Goal: Task Accomplishment & Management: Complete application form

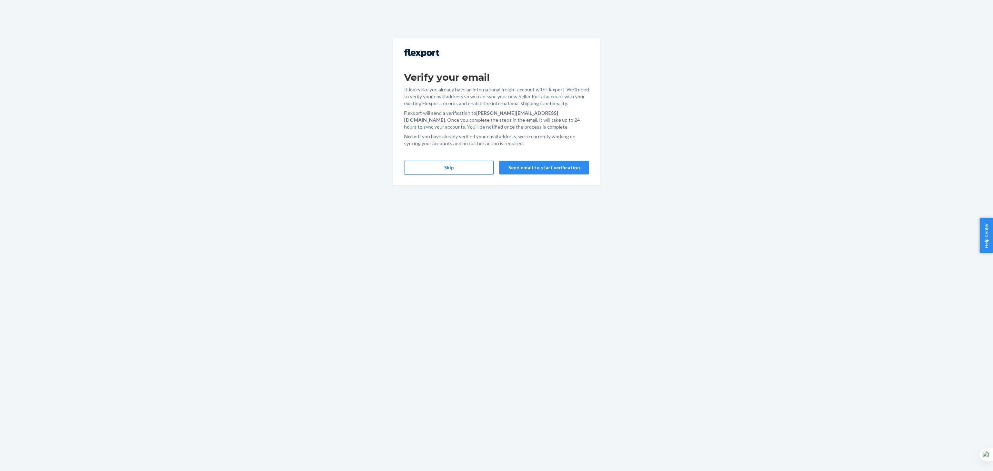
click at [478, 166] on button "Skip" at bounding box center [449, 168] width 90 height 14
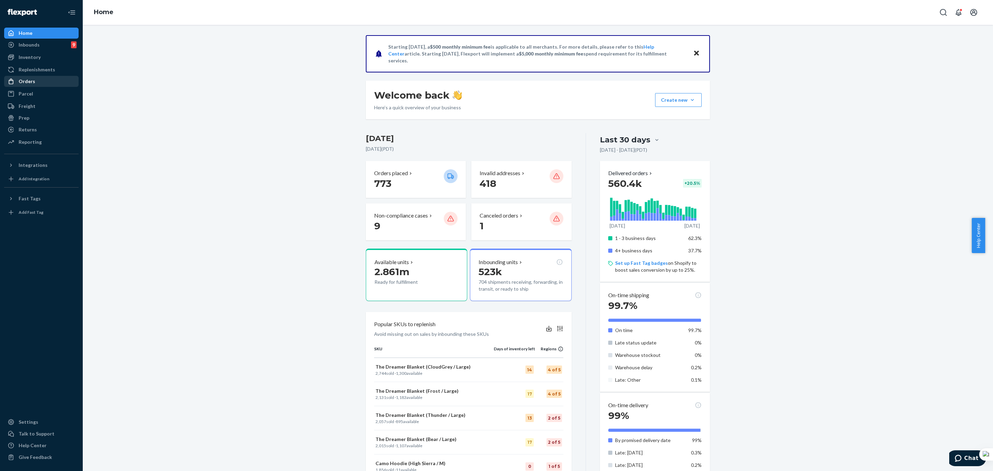
click at [34, 82] on div "Orders" at bounding box center [41, 82] width 73 height 10
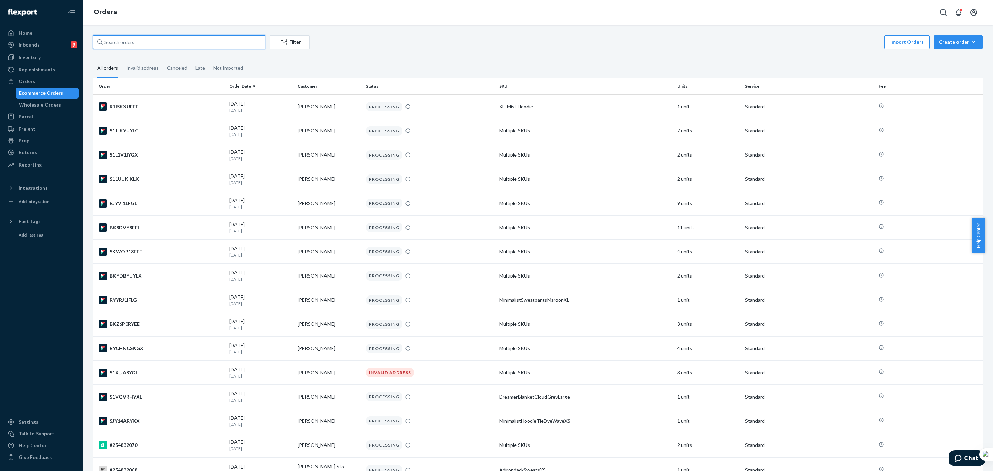
click at [223, 43] on input "text" at bounding box center [179, 42] width 172 height 14
paste input "254622356"
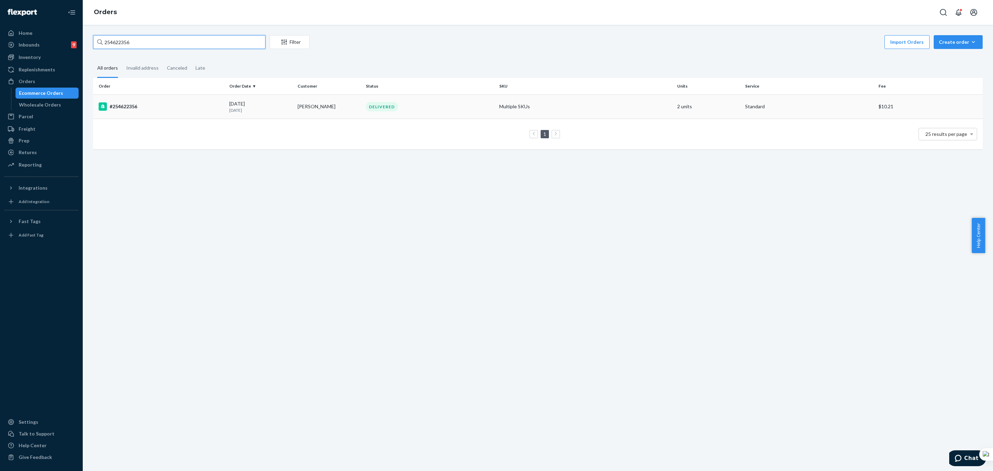
type input "254622356"
click at [283, 101] on div "08/07/2025 15 days ago" at bounding box center [260, 106] width 63 height 13
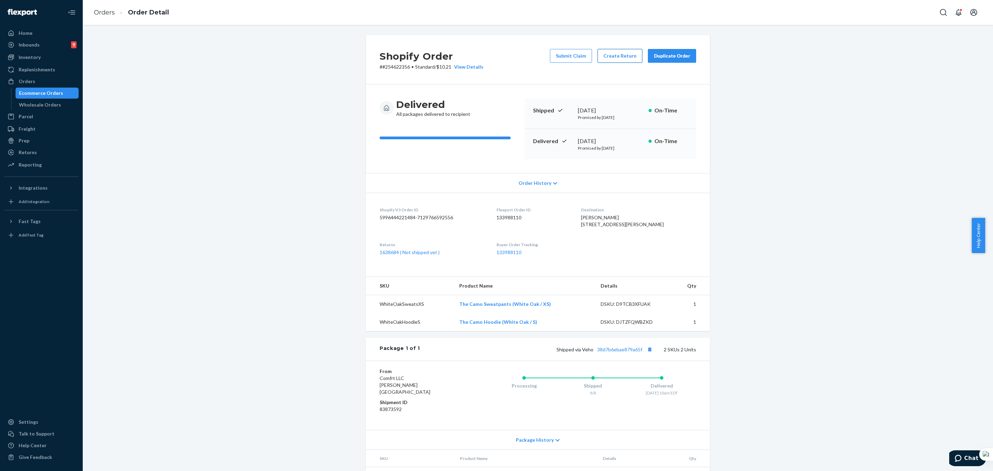
click at [607, 54] on button "Create Return" at bounding box center [620, 56] width 45 height 14
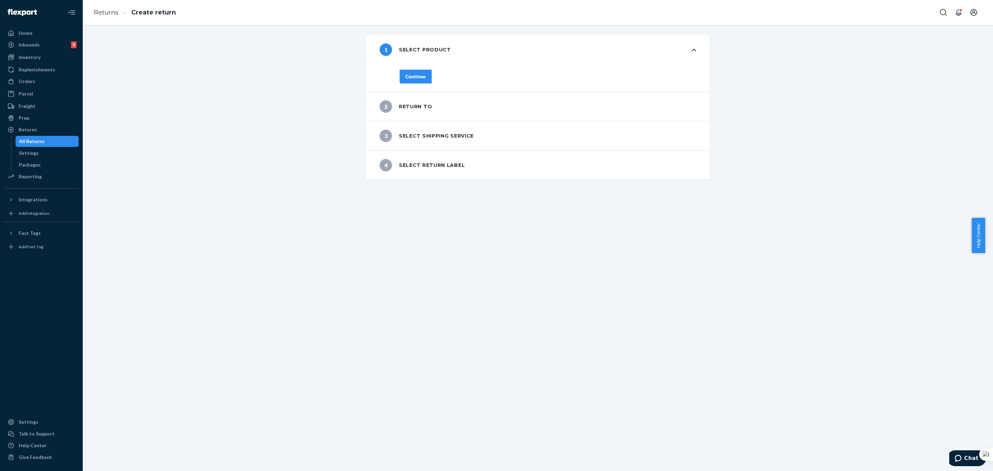
click at [479, 110] on div "2 Return to" at bounding box center [538, 106] width 344 height 29
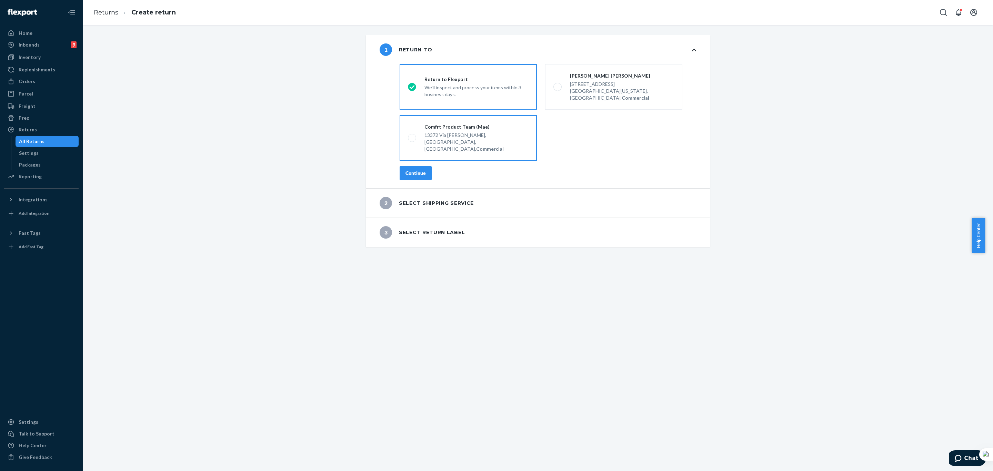
click at [425, 132] on div "13372 Via Stephen," at bounding box center [477, 135] width 104 height 7
click at [412, 136] on input "Comfrt Product Team (Mae) 13372 Via Stephen, Poway, CA 92064, US, Commercial" at bounding box center [410, 138] width 4 height 4
radio input "true"
click at [426, 89] on div "We'll inspect and process your items within 3 business days." at bounding box center [477, 90] width 104 height 15
click at [412, 89] on input "Return to Flexport We'll inspect and process your items within 3 business days." at bounding box center [410, 87] width 4 height 4
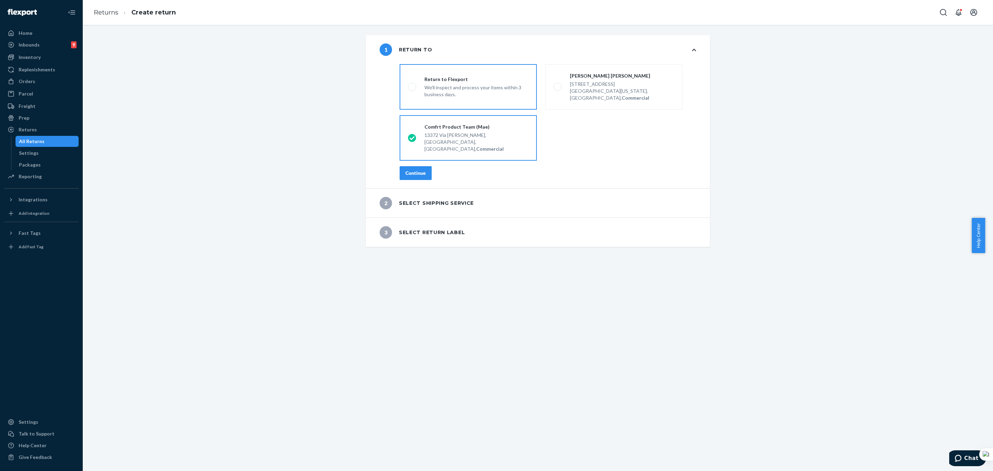
radio input "true"
click at [411, 170] on div "Continue" at bounding box center [416, 173] width 20 height 7
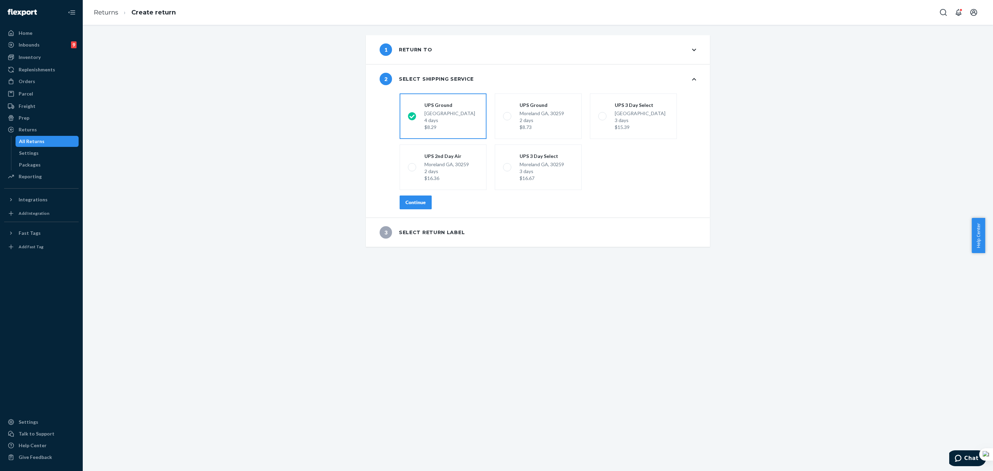
click at [415, 201] on div "Continue" at bounding box center [416, 202] width 20 height 7
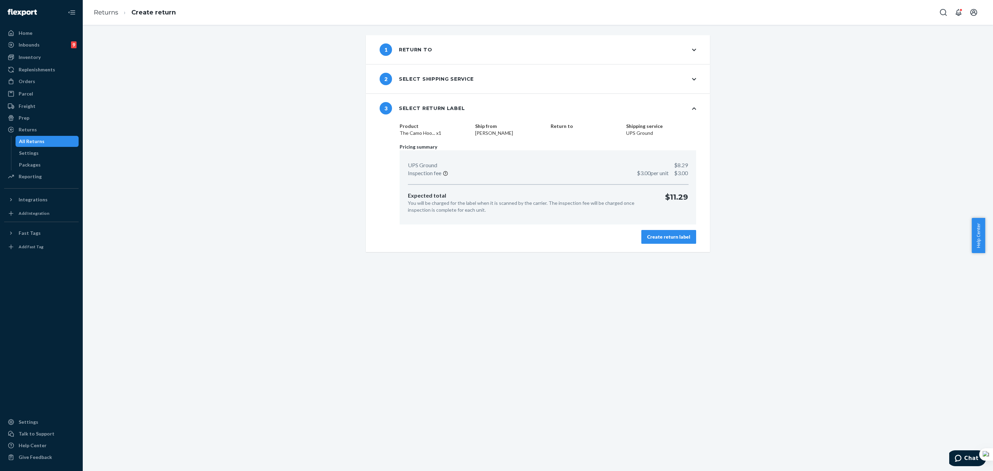
click at [679, 239] on div "Create return label" at bounding box center [668, 236] width 43 height 7
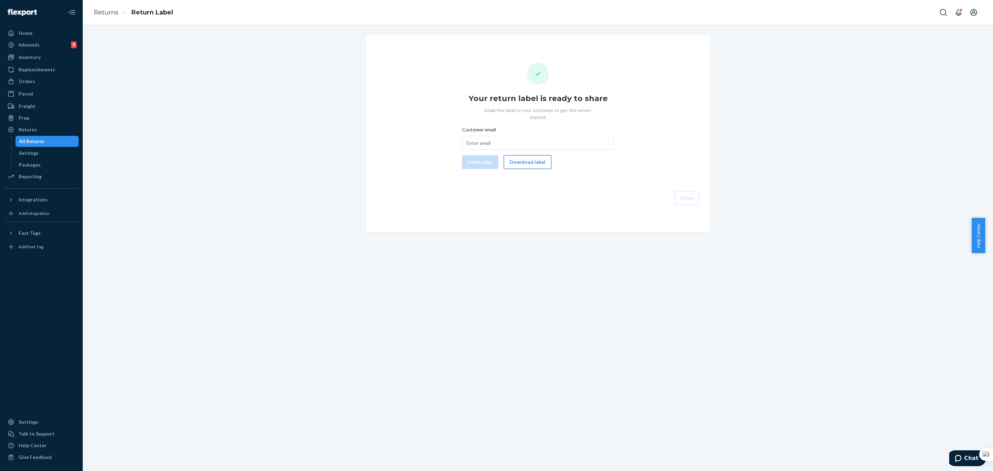
click at [532, 155] on button "Download label" at bounding box center [528, 162] width 48 height 14
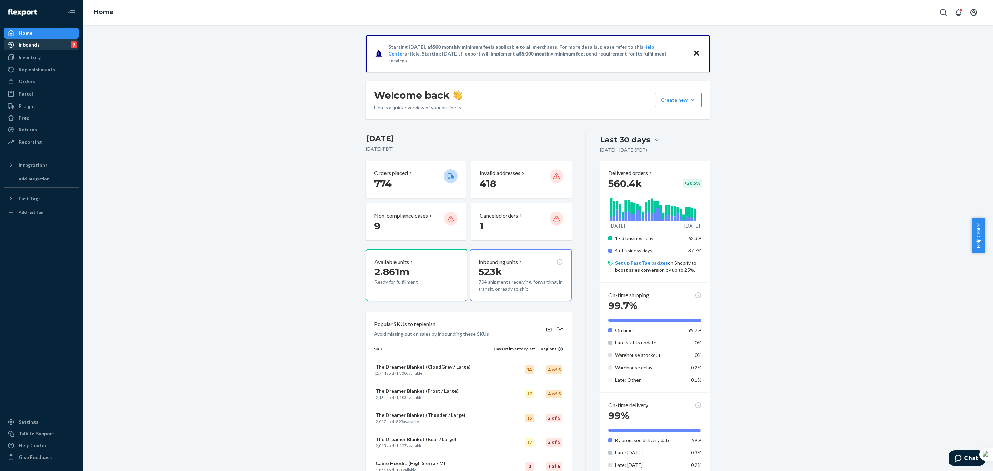
drag, startPoint x: 29, startPoint y: 82, endPoint x: 70, endPoint y: 39, distance: 59.0
click at [29, 82] on div "Orders" at bounding box center [27, 81] width 17 height 7
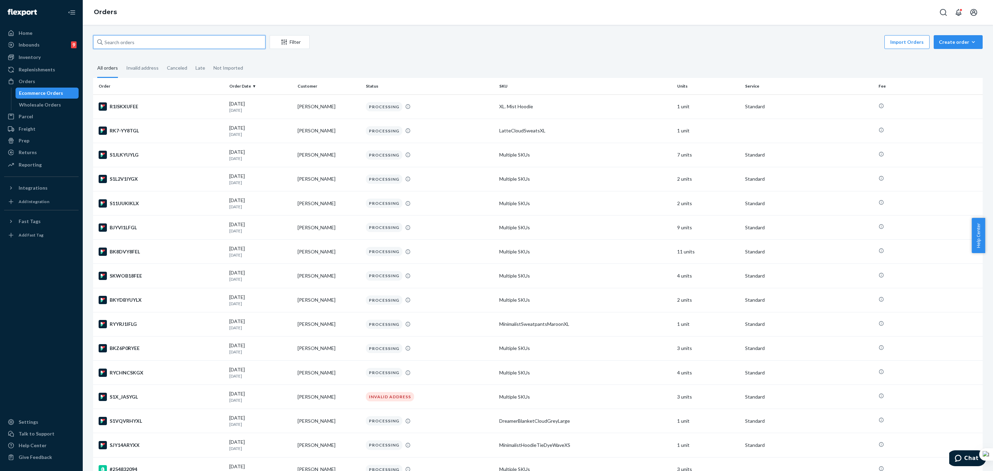
click at [182, 44] on input "text" at bounding box center [179, 42] width 172 height 14
paste input "254622356"
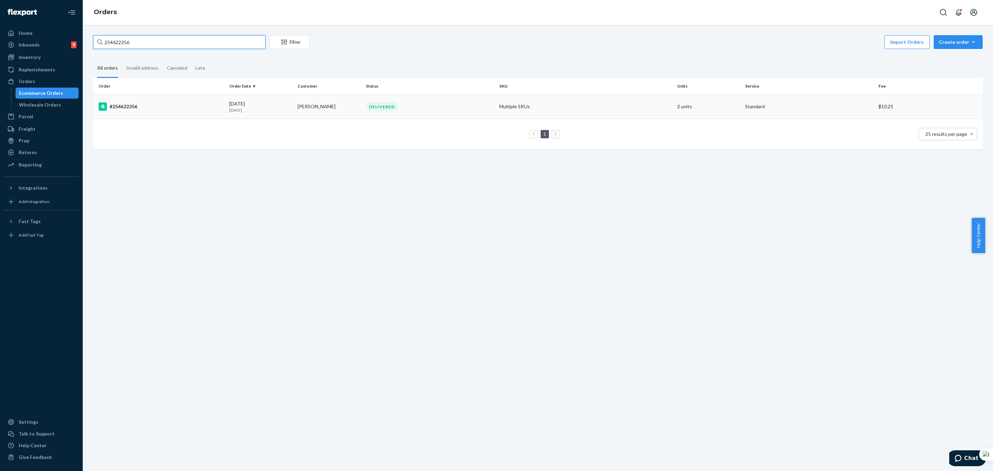
type input "254622356"
click at [450, 110] on div "DELIVERED" at bounding box center [430, 106] width 131 height 9
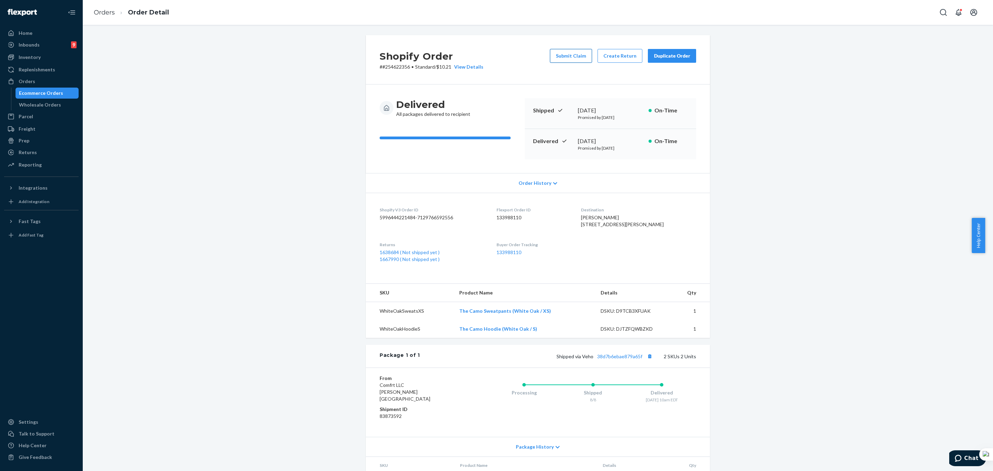
click at [568, 60] on button "Submit Claim" at bounding box center [571, 56] width 42 height 14
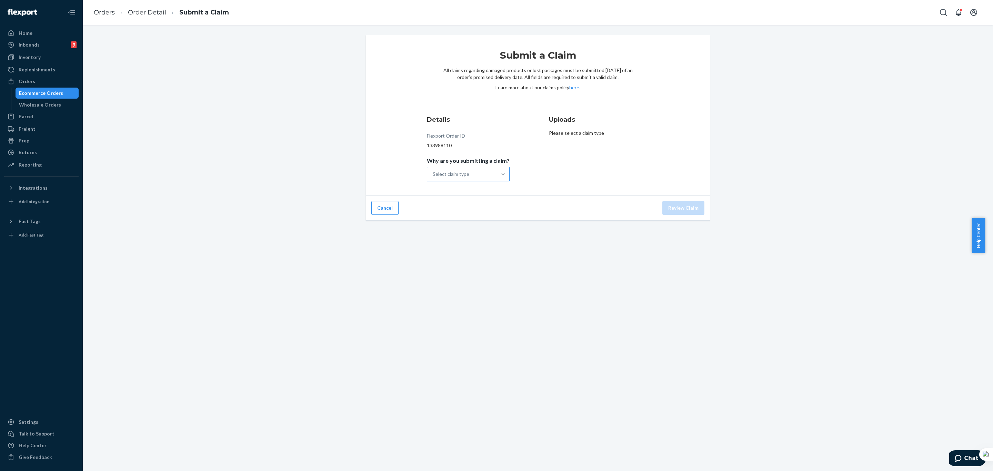
click at [487, 177] on div "Select claim type" at bounding box center [462, 174] width 70 height 14
click at [433, 177] on input "Why are you submitting a claim? Select claim type" at bounding box center [433, 174] width 1 height 7
click at [469, 218] on div "Incorrect product" at bounding box center [468, 219] width 80 height 14
click at [433, 178] on input "Why are you submitting a claim? option Incorrect product focused, 3 of 4. 4 res…" at bounding box center [433, 174] width 1 height 7
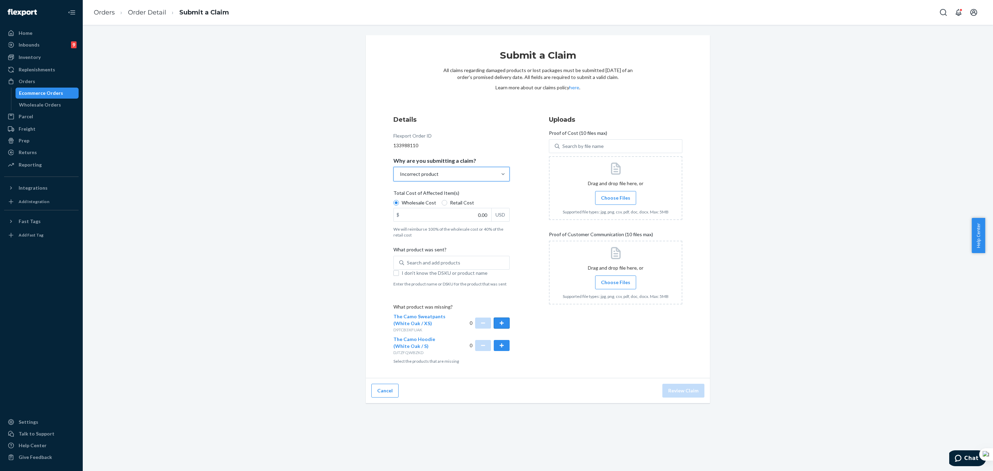
click at [497, 323] on button "button" at bounding box center [502, 323] width 16 height 11
click at [394, 272] on input "I don't know the DSKU or product name" at bounding box center [396, 273] width 6 height 6
checkbox input "true"
click at [609, 195] on span "Choose Files" at bounding box center [615, 198] width 29 height 7
click at [616, 195] on input "Choose Files" at bounding box center [616, 198] width 0 height 8
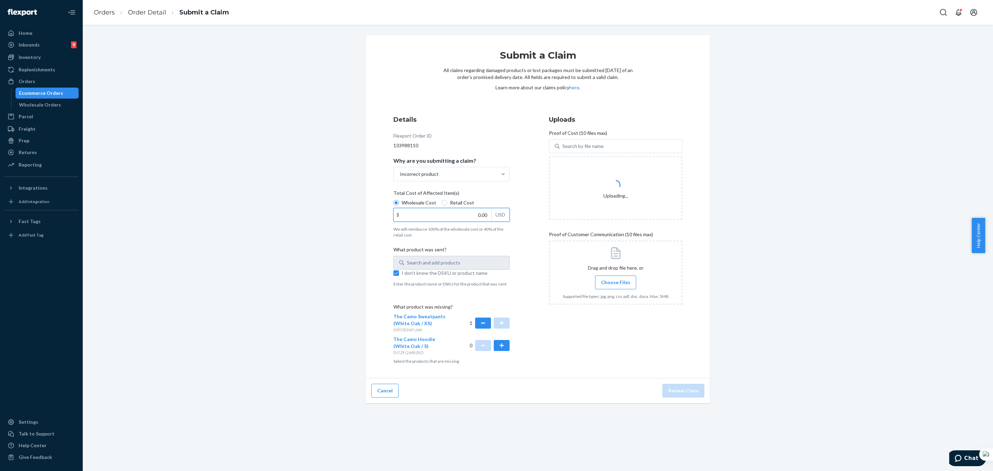
click at [450, 216] on input "0.00" at bounding box center [443, 214] width 98 height 13
type input "37.00"
click at [622, 307] on span "Choose Files" at bounding box center [615, 309] width 29 height 7
click at [616, 307] on input "Choose Files" at bounding box center [616, 310] width 0 height 8
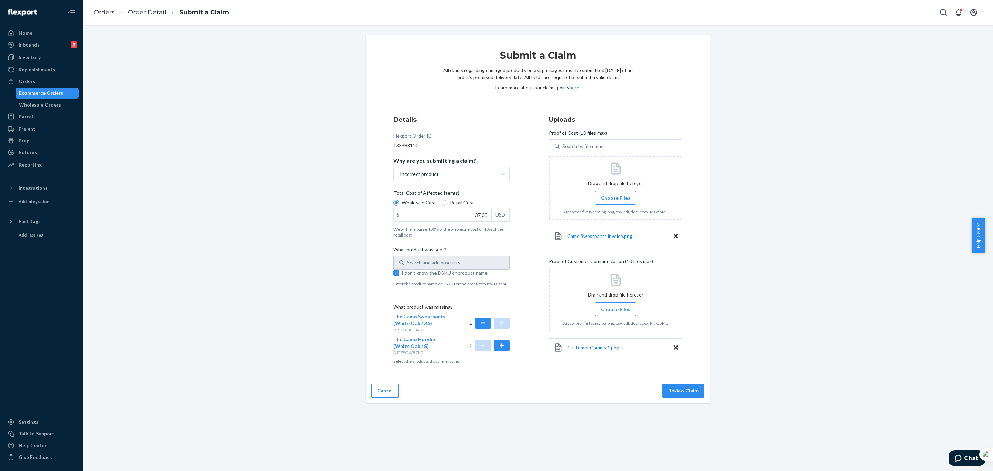
click at [611, 315] on label "Choose Files" at bounding box center [615, 309] width 41 height 14
click at [616, 313] on input "Choose Files" at bounding box center [616, 310] width 0 height 8
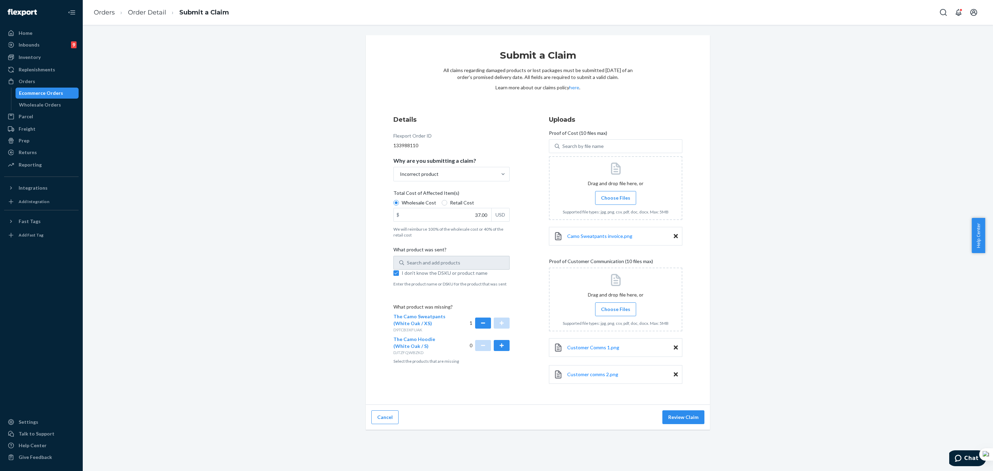
click at [610, 310] on span "Choose Files" at bounding box center [615, 309] width 29 height 7
click at [616, 310] on input "Choose Files" at bounding box center [616, 310] width 0 height 8
click at [863, 224] on div "Submit a Claim All claims regarding damaged products or lost packages must be s…" at bounding box center [538, 232] width 900 height 395
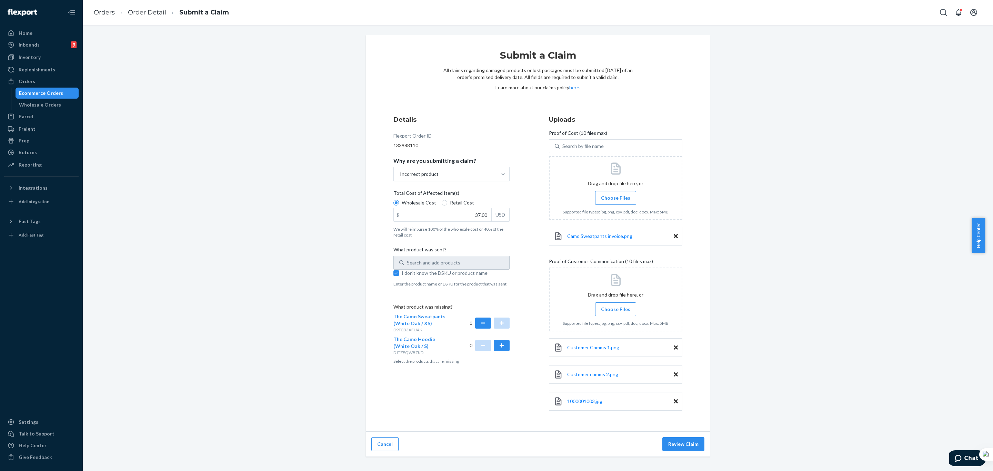
click at [618, 308] on span "Choose Files" at bounding box center [615, 309] width 29 height 7
click at [616, 308] on input "Choose Files" at bounding box center [616, 310] width 0 height 8
click at [612, 307] on span "Choose Files" at bounding box center [615, 309] width 29 height 7
click at [616, 307] on input "Choose Files" at bounding box center [616, 310] width 0 height 8
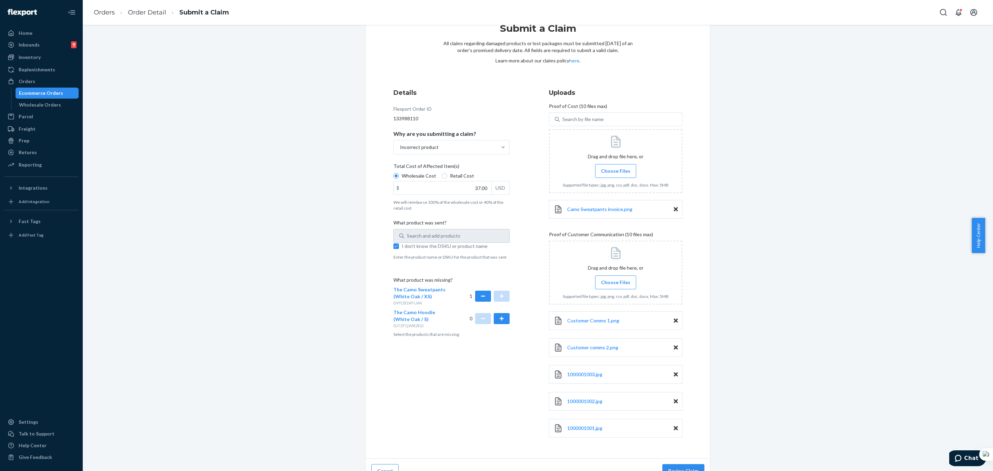
scroll to position [42, 0]
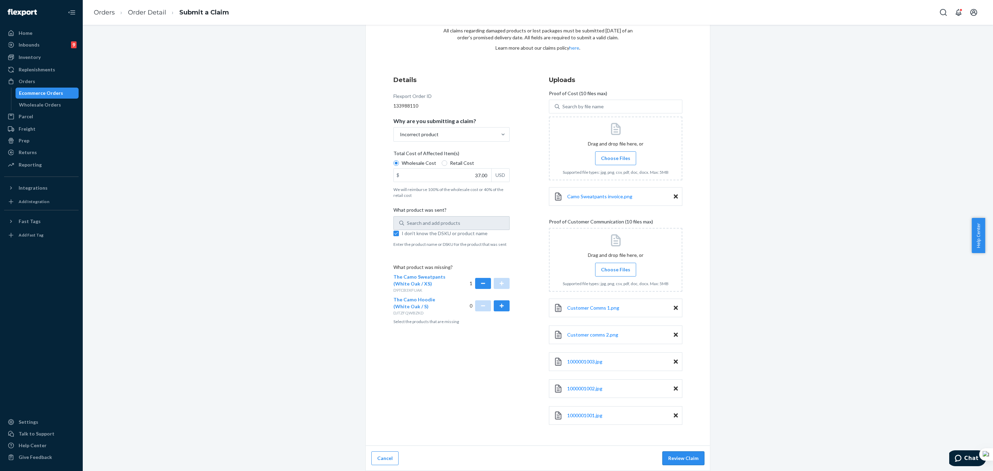
click at [679, 461] on button "Review Claim" at bounding box center [683, 458] width 42 height 14
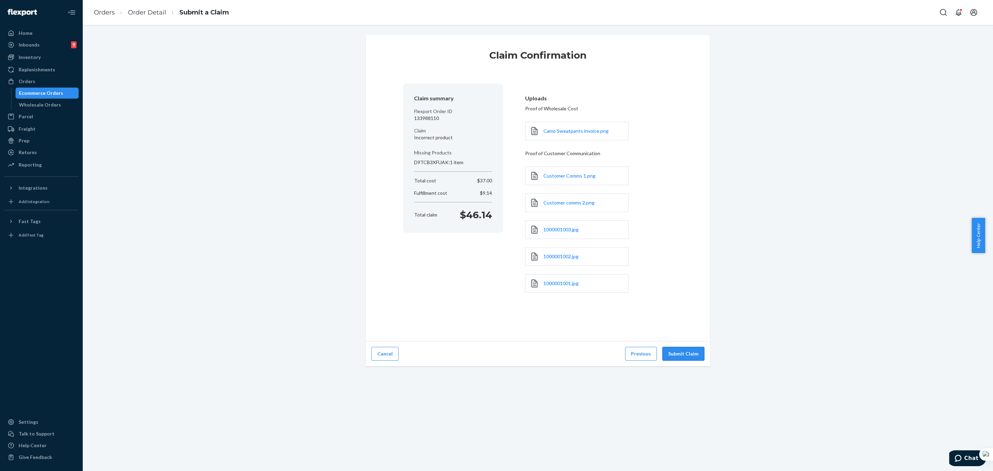
click at [677, 357] on button "Submit Claim" at bounding box center [683, 354] width 42 height 14
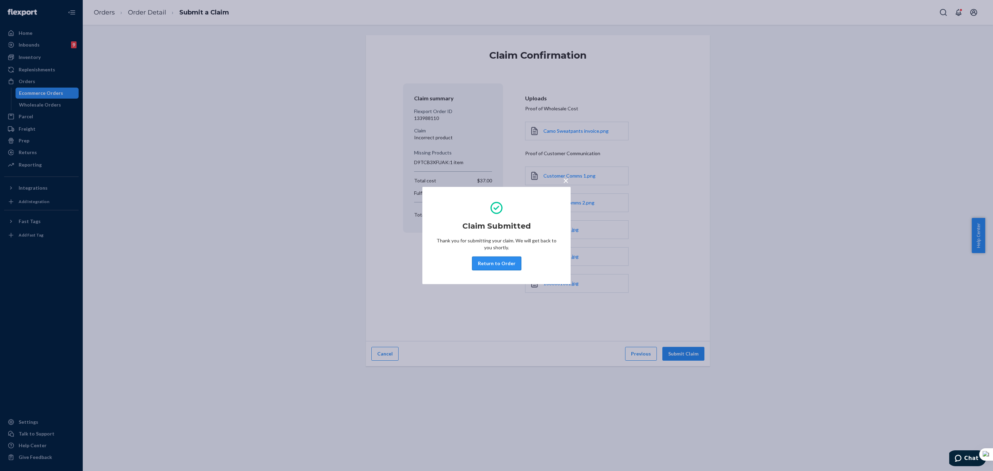
click at [505, 263] on button "Return to Order" at bounding box center [496, 264] width 49 height 14
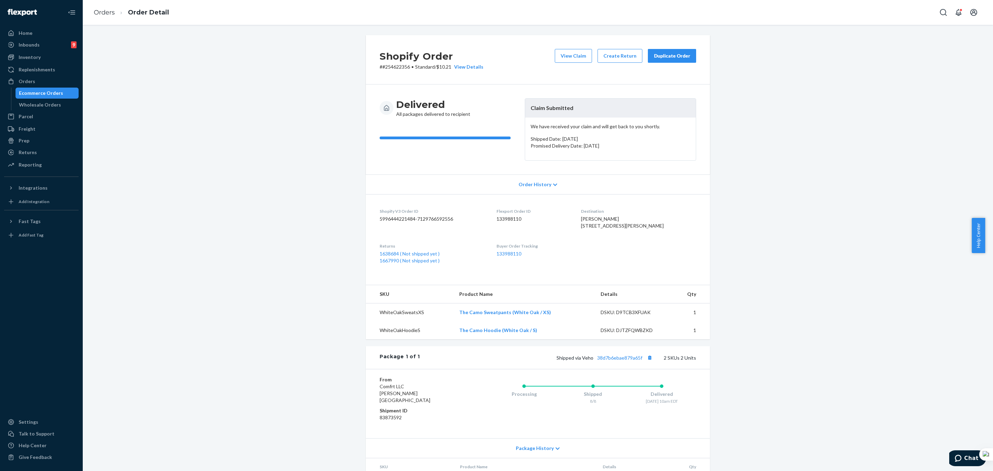
click at [677, 54] on div "Duplicate Order" at bounding box center [672, 55] width 37 height 7
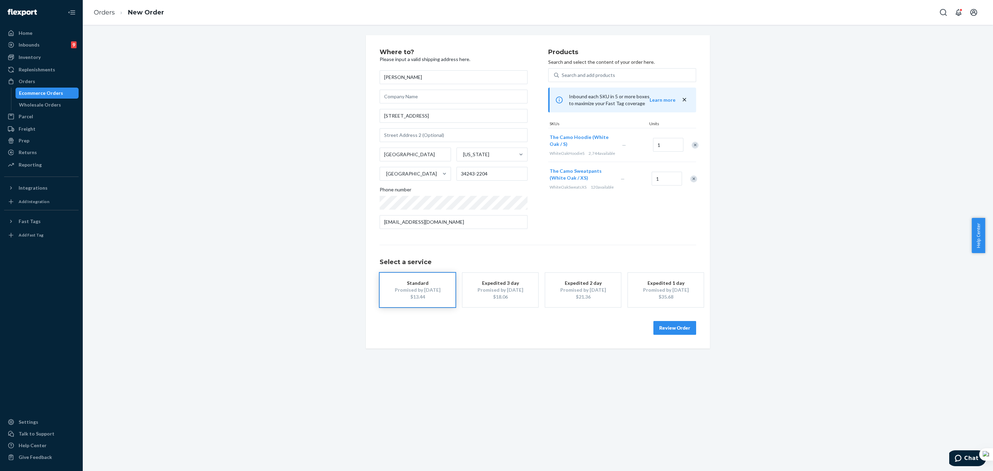
click at [692, 148] on div "Remove Item" at bounding box center [695, 145] width 7 height 7
click at [672, 327] on button "Review Order" at bounding box center [675, 328] width 43 height 14
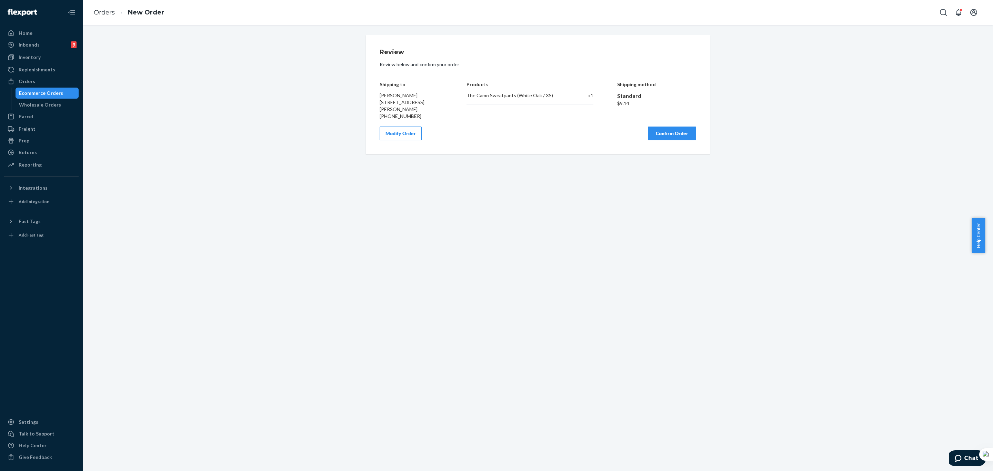
click at [663, 135] on button "Confirm Order" at bounding box center [672, 134] width 48 height 14
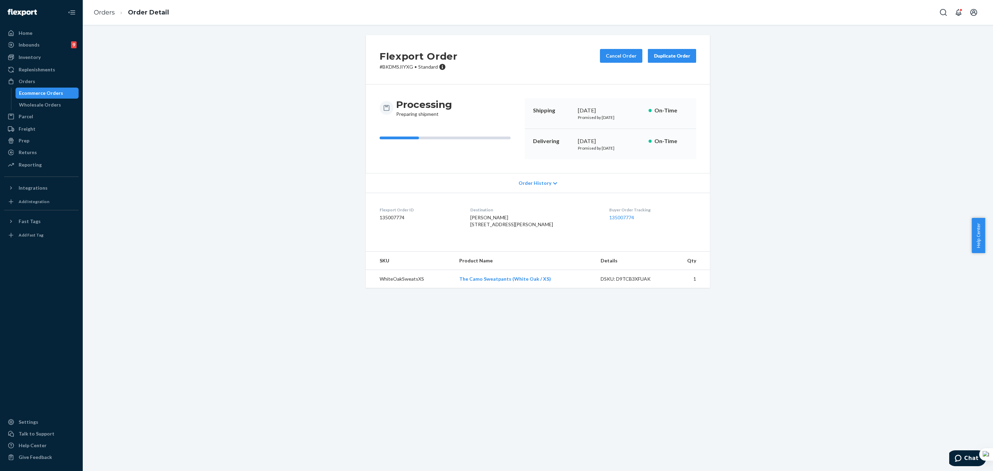
click at [290, 214] on div "Flexport Order # BKDMSJIYXG • Standard Cancel Order Duplicate Order Processing …" at bounding box center [538, 165] width 900 height 261
click at [30, 82] on div "Orders" at bounding box center [27, 81] width 17 height 7
